Goal: Obtain resource: Download file/media

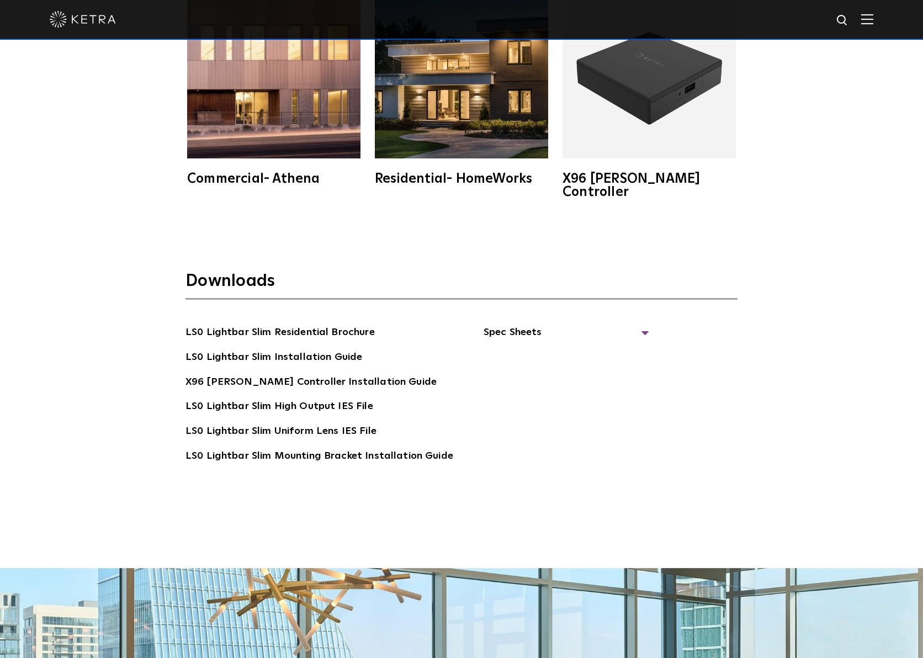
click at [677, 101] on img at bounding box center [649, 71] width 173 height 173
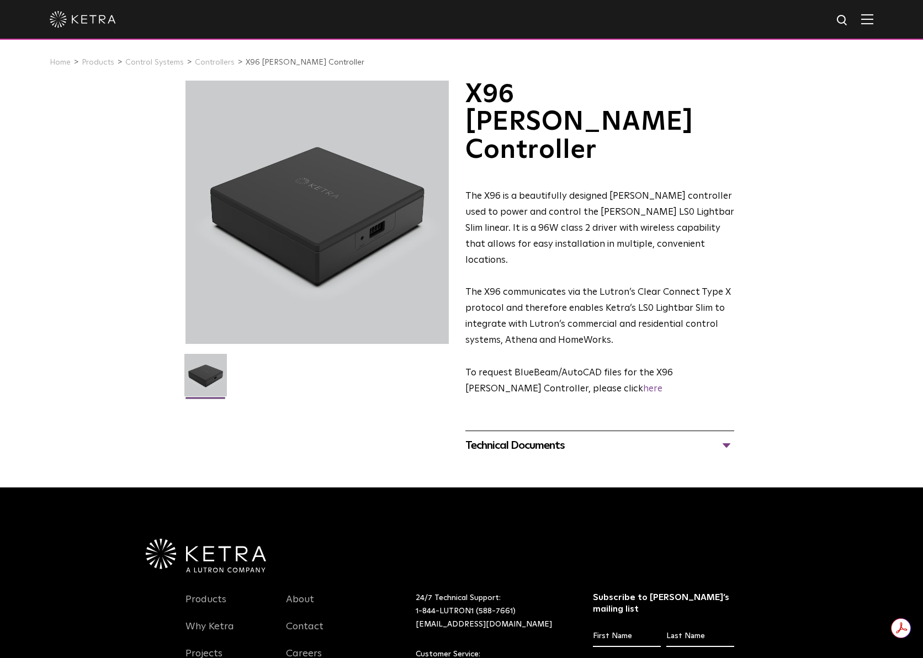
click at [532, 437] on div "Technical Documents" at bounding box center [599, 446] width 269 height 18
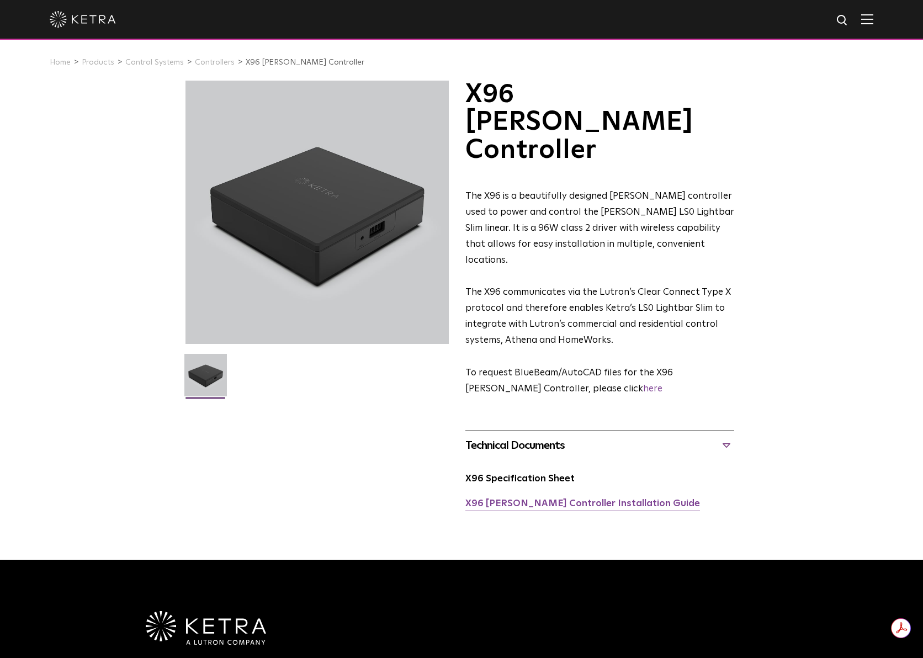
click at [540, 499] on link "X96 [PERSON_NAME] Controller Installation Guide" at bounding box center [582, 503] width 235 height 9
